Goal: Task Accomplishment & Management: Use online tool/utility

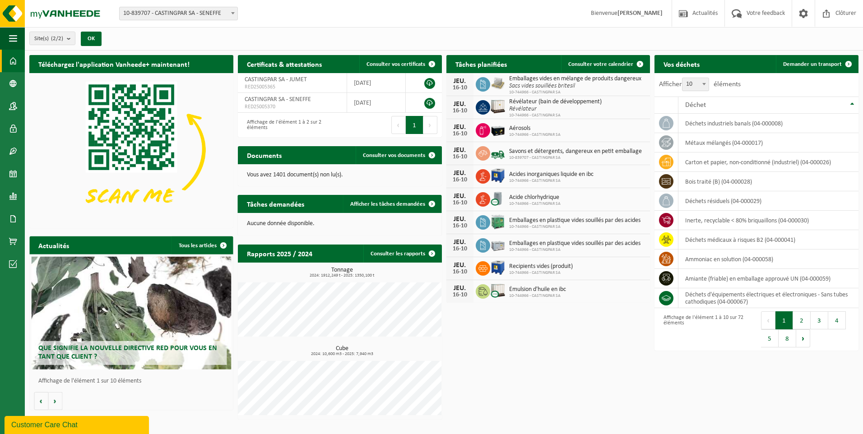
click at [184, 18] on span "10-839707 - CASTINGPAR SA - SENEFFE" at bounding box center [179, 13] width 118 height 13
select select "6262"
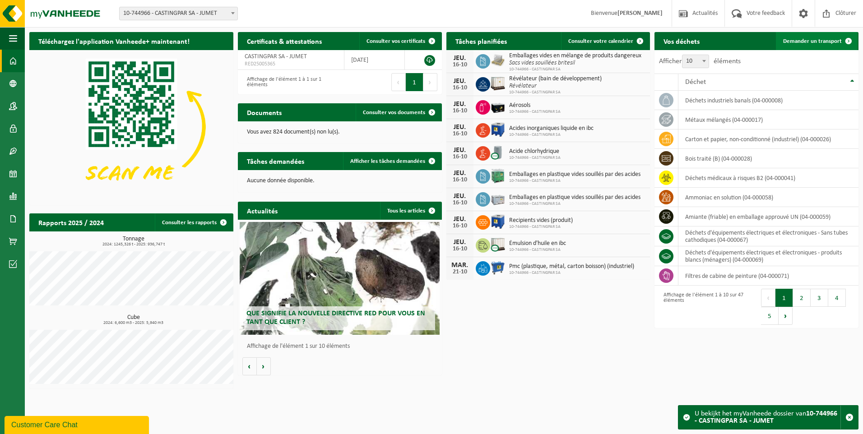
click at [804, 42] on span "Demander un transport" at bounding box center [812, 41] width 59 height 6
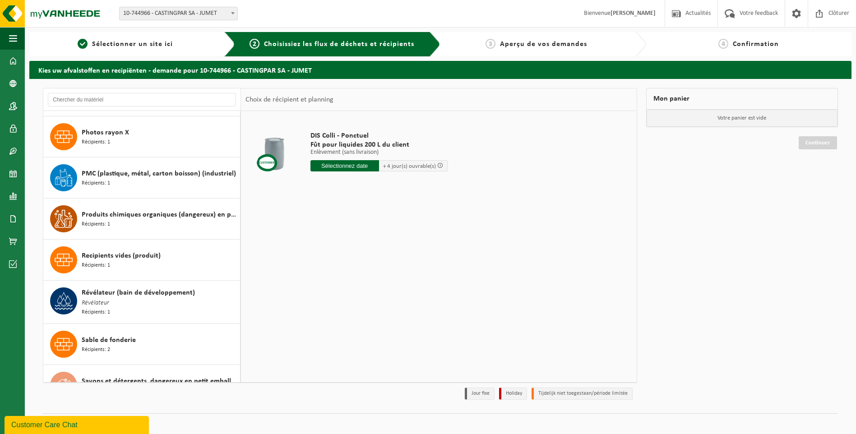
scroll to position [1534, 0]
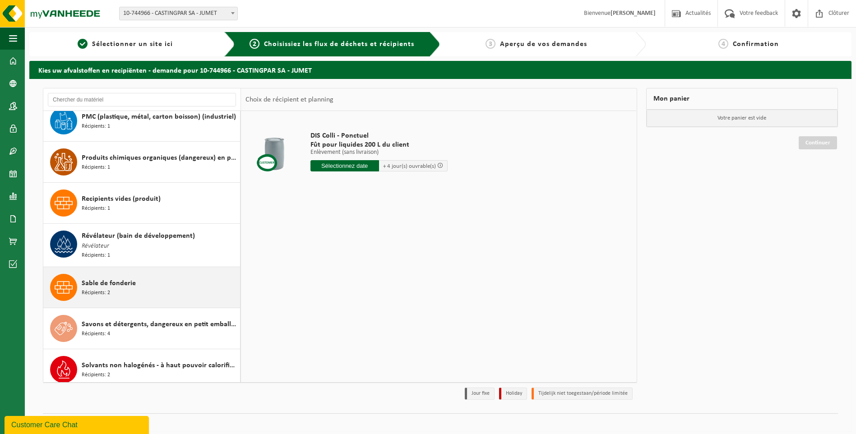
click at [105, 282] on span "Sable de fonderie" at bounding box center [109, 283] width 54 height 11
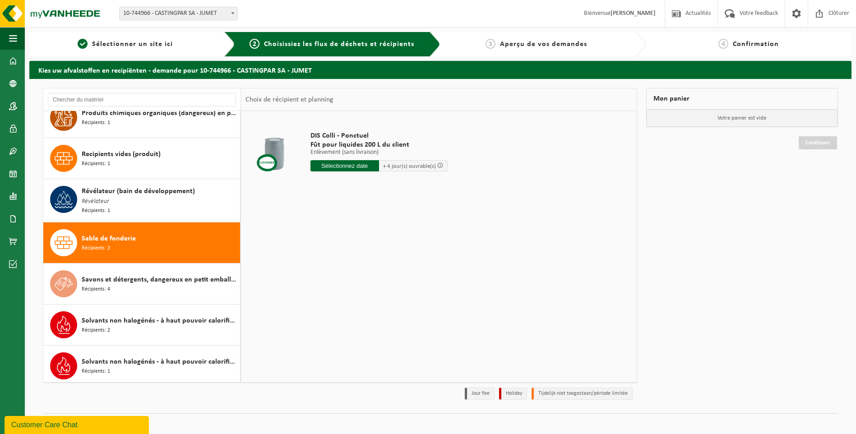
scroll to position [1579, 0]
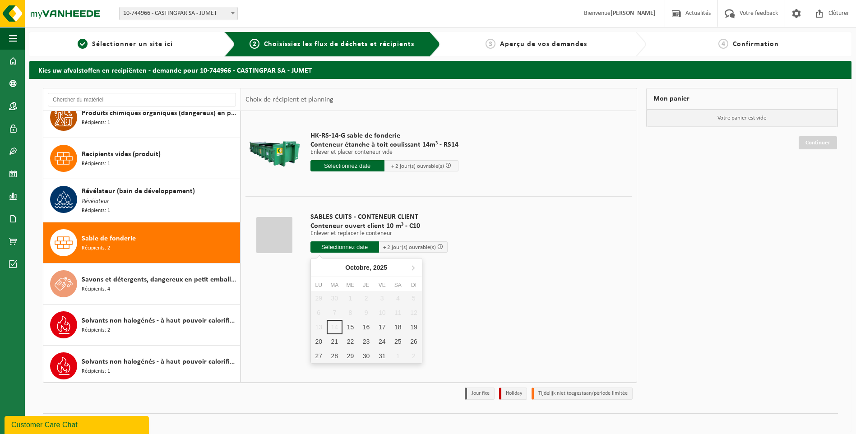
click at [339, 249] on input "text" at bounding box center [344, 246] width 69 height 11
click at [349, 328] on div "15" at bounding box center [350, 327] width 16 height 14
type input "à partir de 2025-10-15"
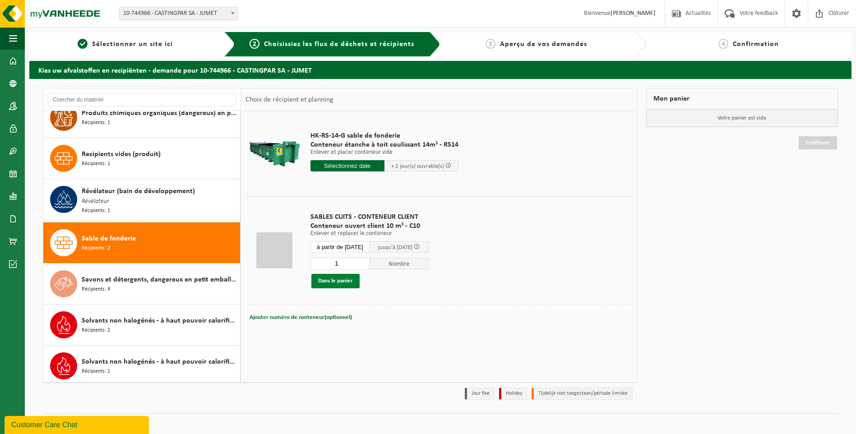
click at [343, 277] on button "Dans le panier" at bounding box center [335, 281] width 48 height 14
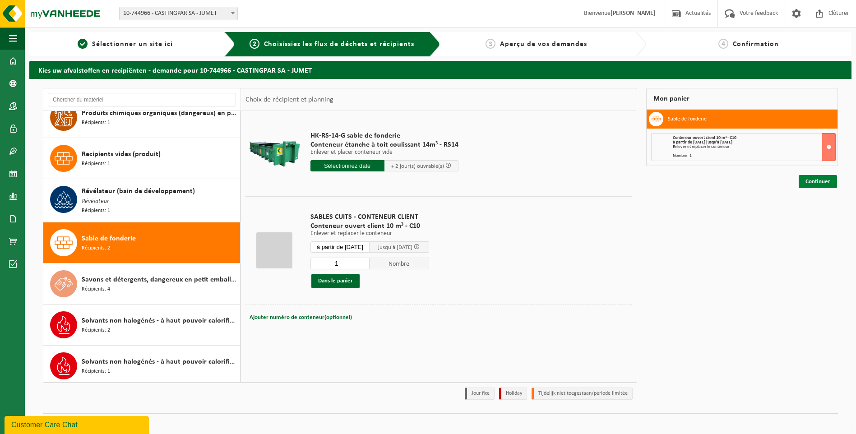
click at [815, 181] on link "Continuer" at bounding box center [818, 181] width 38 height 13
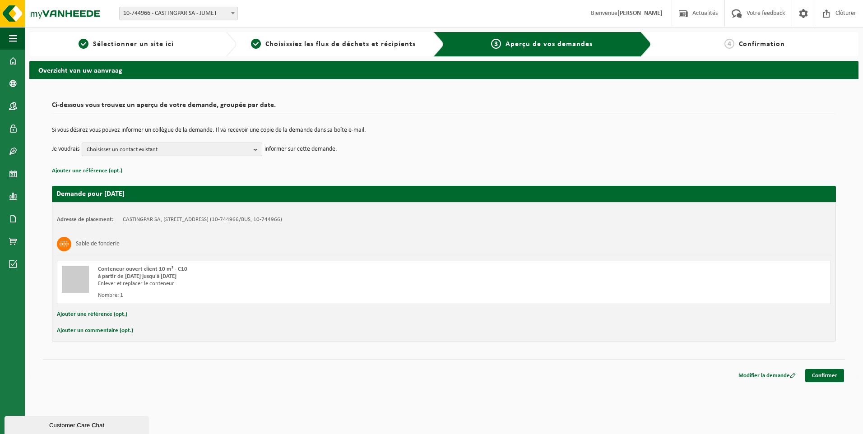
click at [183, 150] on span "Choisissez un contact existant" at bounding box center [168, 150] width 163 height 14
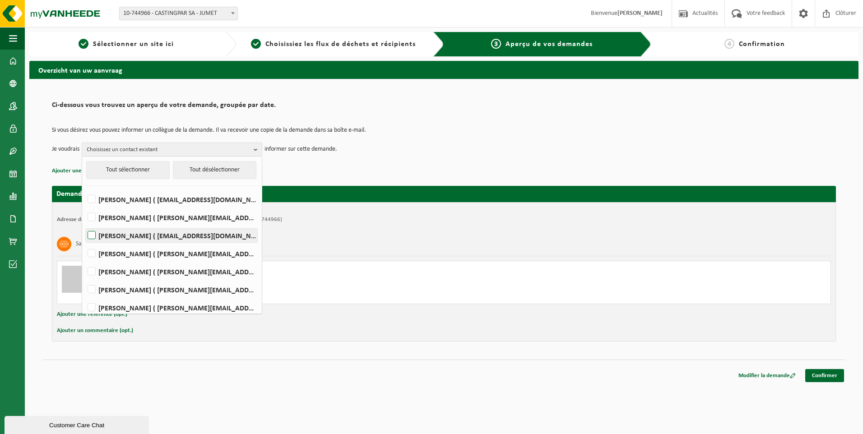
click at [132, 232] on label "HELENE CANDRIES ( invoicing@castingpar.com )" at bounding box center [171, 236] width 171 height 14
click at [84, 224] on input "HELENE CANDRIES ( invoicing@castingpar.com )" at bounding box center [84, 224] width 0 height 0
checkbox input "true"
click at [115, 274] on label "PHILIPPE FRIS ( philippe.fris@castingpar.com )" at bounding box center [171, 272] width 171 height 14
click at [84, 260] on input "PHILIPPE FRIS ( philippe.fris@castingpar.com )" at bounding box center [84, 260] width 0 height 0
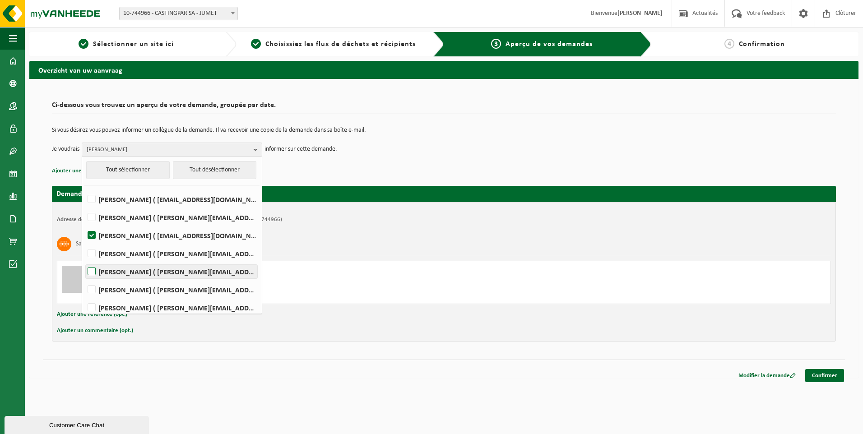
checkbox input "true"
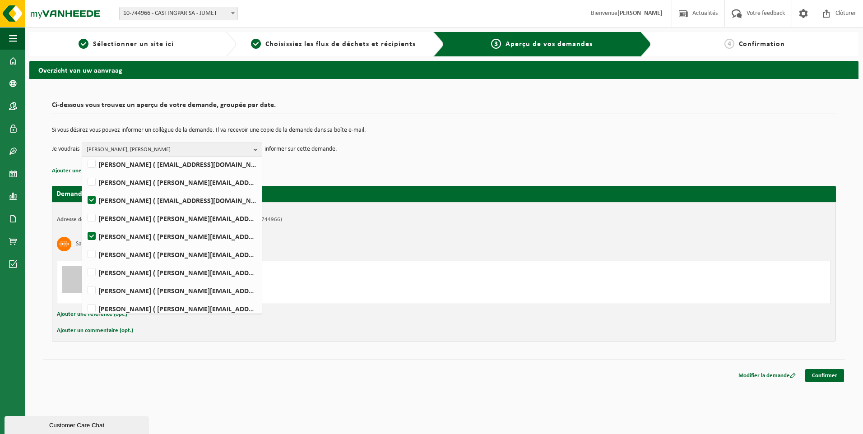
scroll to position [113, 0]
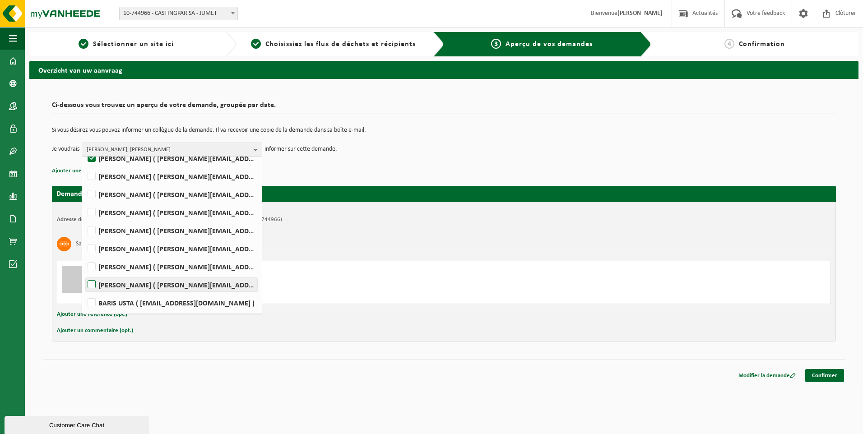
click at [96, 285] on label "Rudy Nigro ( rudy.nigro@castingpar.com )" at bounding box center [171, 285] width 171 height 14
click at [84, 273] on input "Rudy Nigro ( rudy.nigro@castingpar.com )" at bounding box center [84, 273] width 0 height 0
checkbox input "true"
click at [181, 147] on span "HELENE CANDRIES, PHILIPPE FRIS, Rudy Nigro" at bounding box center [168, 150] width 163 height 14
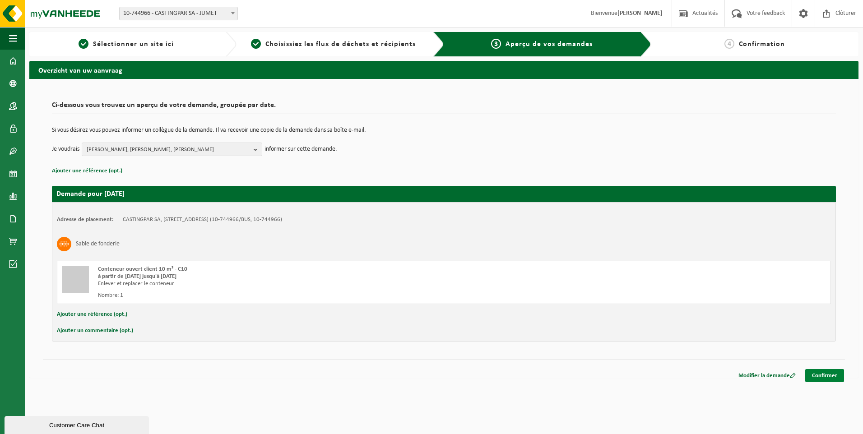
click at [820, 376] on link "Confirmer" at bounding box center [824, 375] width 39 height 13
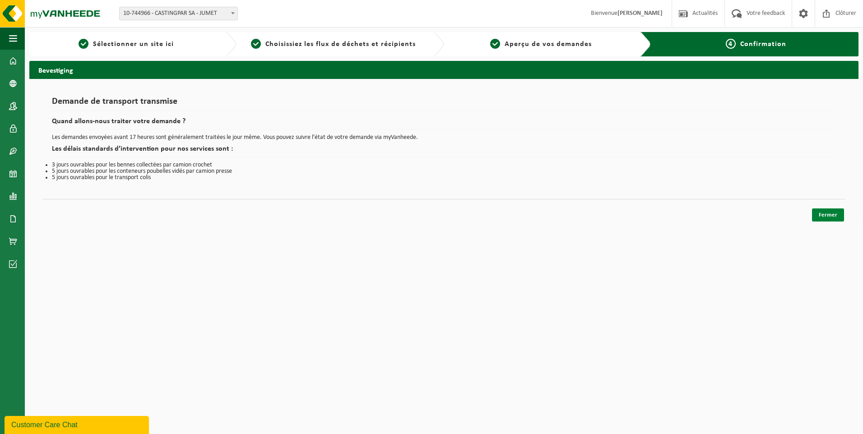
click at [835, 212] on link "Fermer" at bounding box center [828, 214] width 32 height 13
